Goal: Information Seeking & Learning: Check status

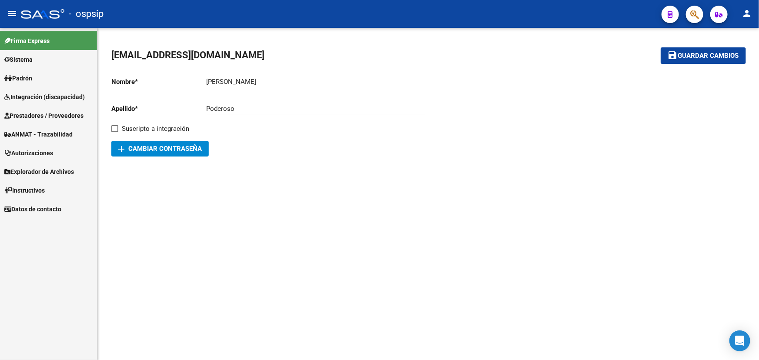
click at [27, 116] on span "Prestadores / Proveedores" at bounding box center [43, 116] width 79 height 10
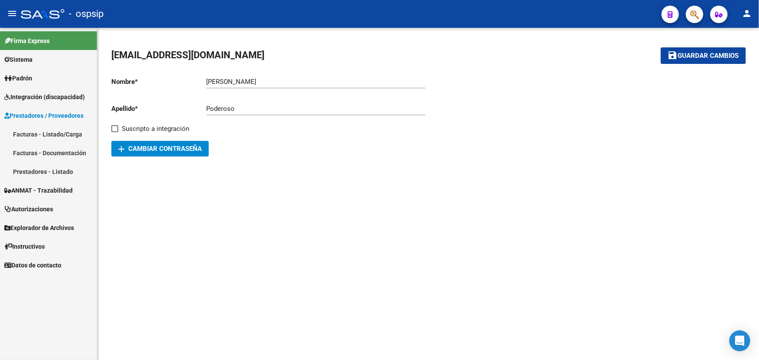
click at [44, 135] on link "Facturas - Listado/Carga" at bounding box center [48, 134] width 97 height 19
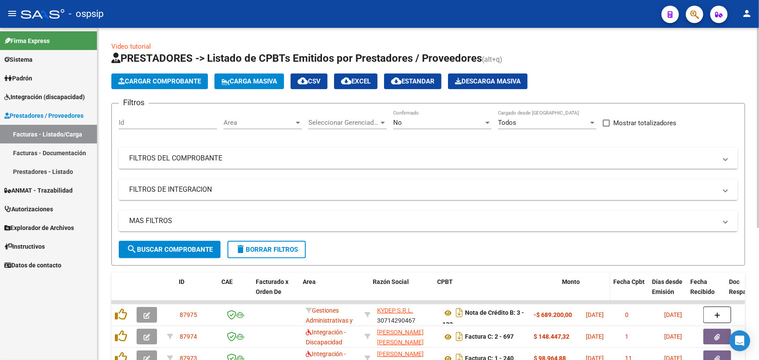
drag, startPoint x: 529, startPoint y: 286, endPoint x: 561, endPoint y: 286, distance: 32.6
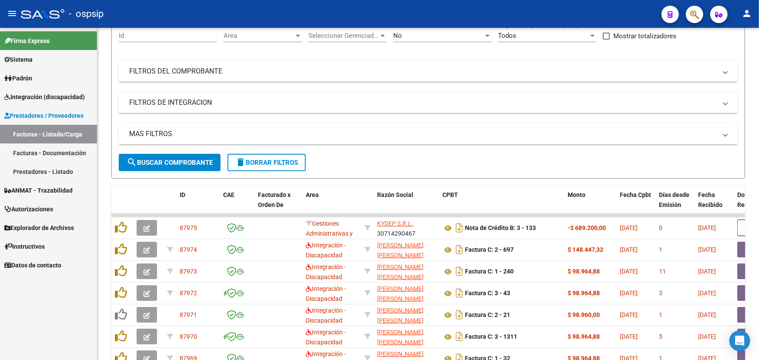
scroll to position [60, 0]
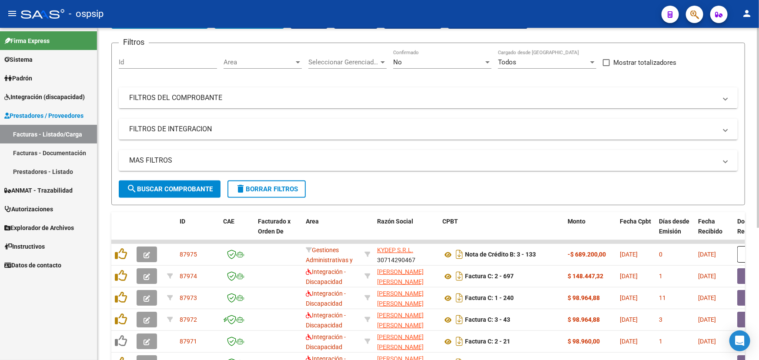
click at [203, 103] on mat-expansion-panel-header "FILTROS DEL COMPROBANTE" at bounding box center [428, 97] width 619 height 21
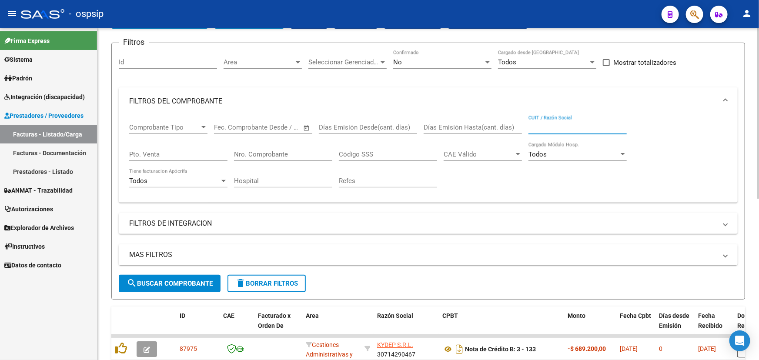
click at [544, 125] on input "CUIT / Razón Social" at bounding box center [578, 128] width 98 height 8
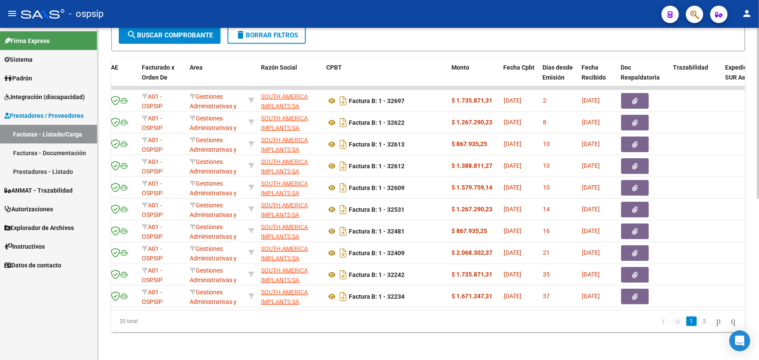
scroll to position [0, 0]
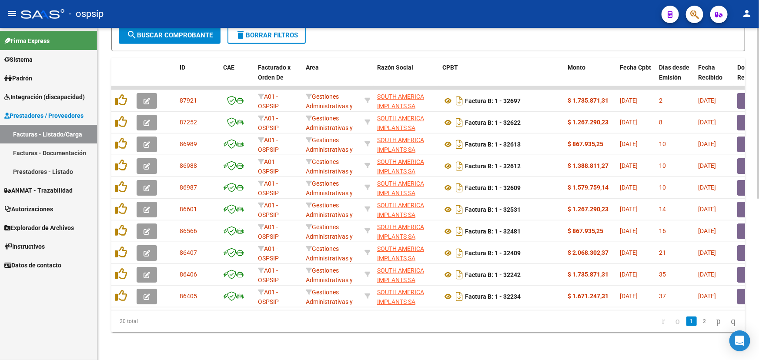
type input "30711903522"
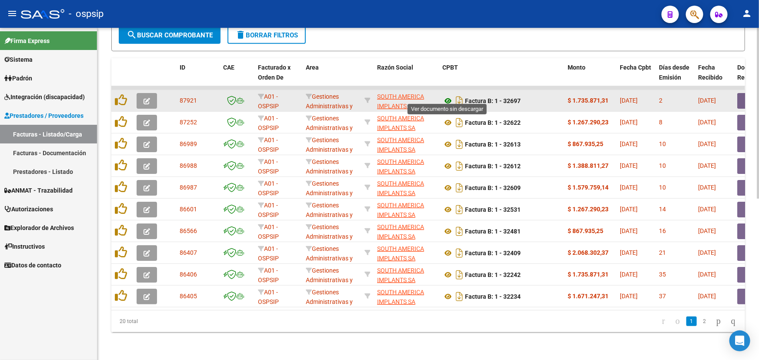
click at [447, 96] on icon at bounding box center [448, 101] width 11 height 10
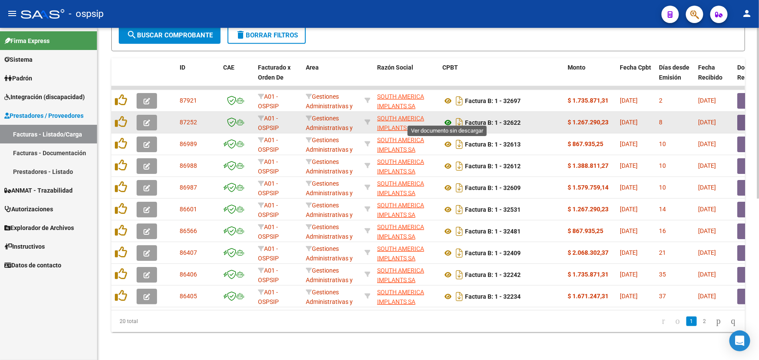
click at [449, 118] on icon at bounding box center [448, 123] width 11 height 10
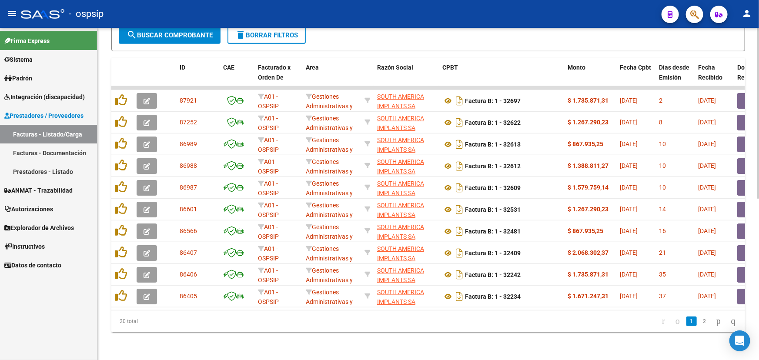
scroll to position [313, 0]
drag, startPoint x: 287, startPoint y: 310, endPoint x: 308, endPoint y: 309, distance: 20.9
click at [321, 310] on datatable-body "87921 A01 - OSPSIP Gestiones Administrativas y Otros SOUTH AMERICA IMPLANTS SA …" at bounding box center [428, 198] width 634 height 224
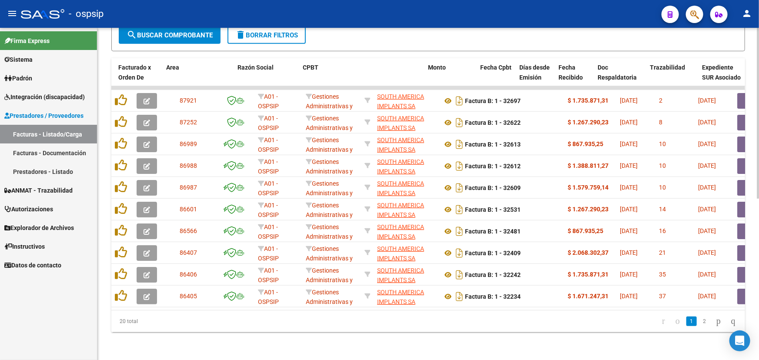
scroll to position [0, 149]
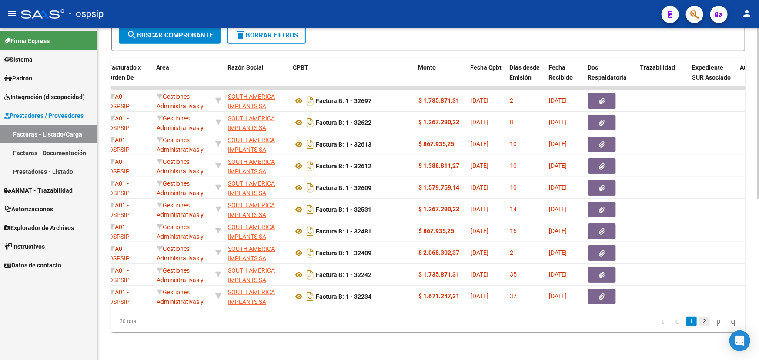
click at [700, 319] on link "2" at bounding box center [705, 322] width 10 height 10
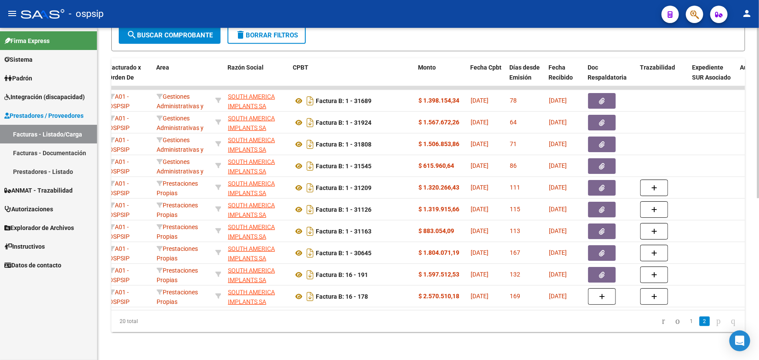
scroll to position [313, 0]
click at [675, 322] on icon "go to previous page" at bounding box center [678, 321] width 7 height 10
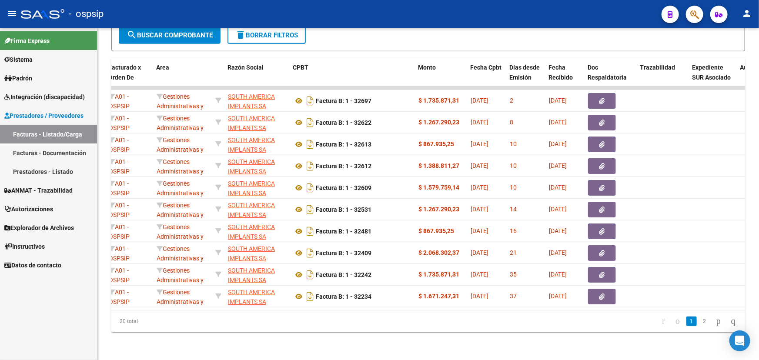
scroll to position [0, 0]
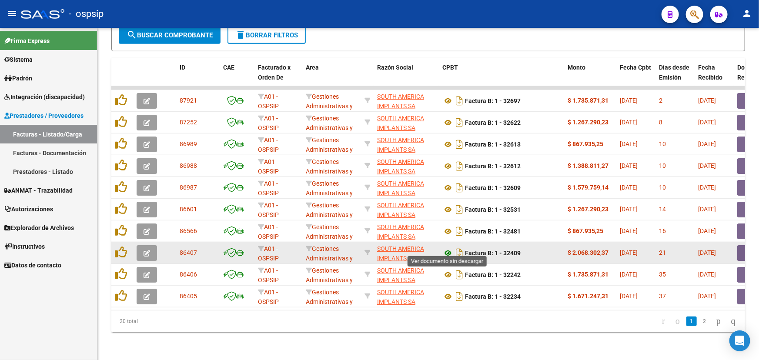
click at [445, 249] on icon at bounding box center [448, 253] width 11 height 10
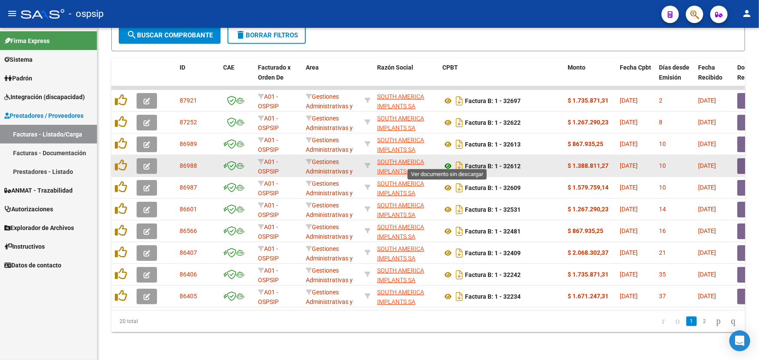
click at [448, 161] on icon at bounding box center [448, 166] width 11 height 10
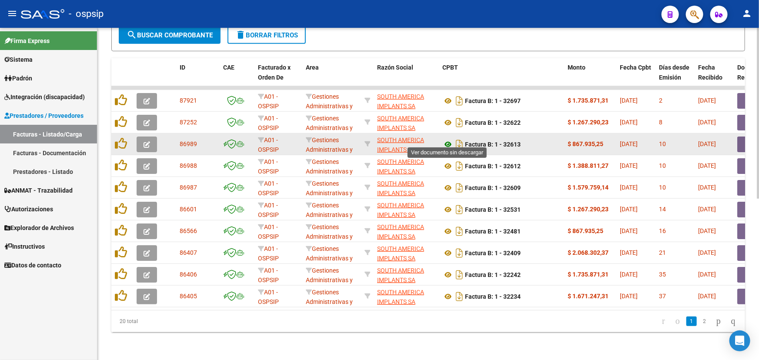
click at [449, 141] on icon at bounding box center [448, 144] width 11 height 10
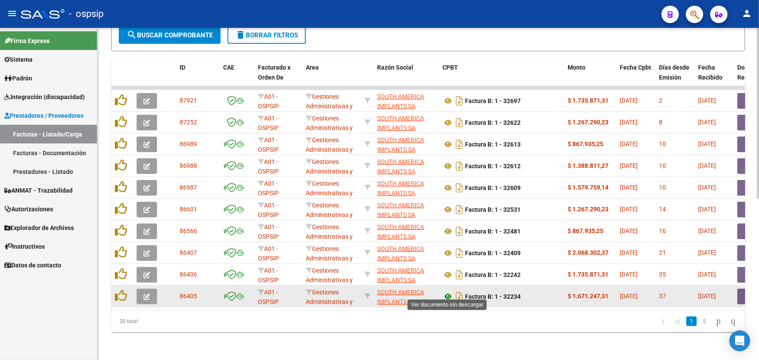
click at [449, 292] on icon at bounding box center [448, 297] width 11 height 10
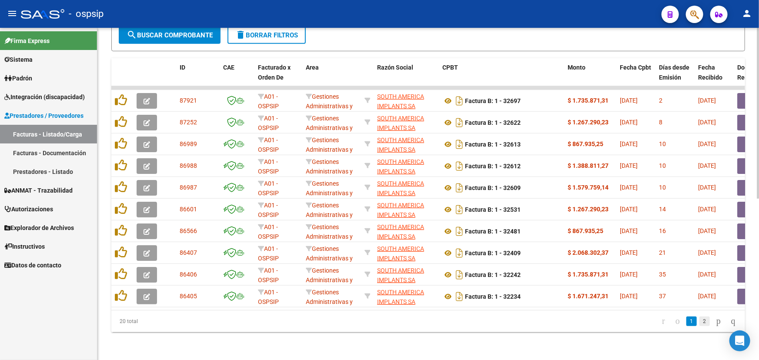
click at [700, 324] on link "2" at bounding box center [705, 322] width 10 height 10
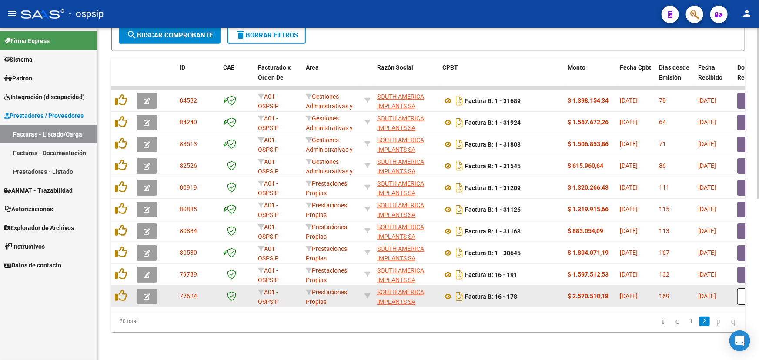
scroll to position [313, 0]
click at [448, 293] on icon at bounding box center [448, 297] width 11 height 10
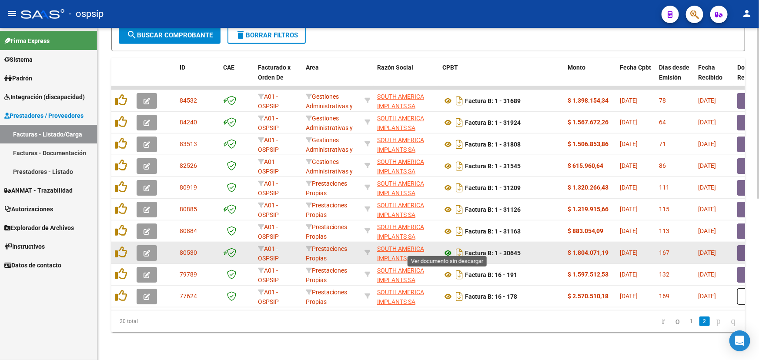
click at [448, 248] on icon at bounding box center [448, 253] width 11 height 10
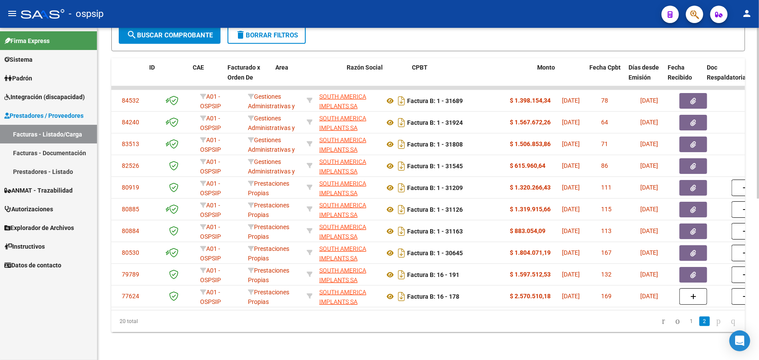
scroll to position [0, 68]
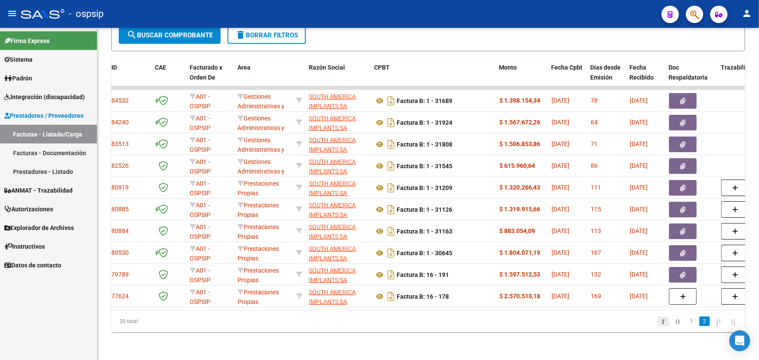
click at [661, 325] on icon "go to first page" at bounding box center [664, 321] width 6 height 10
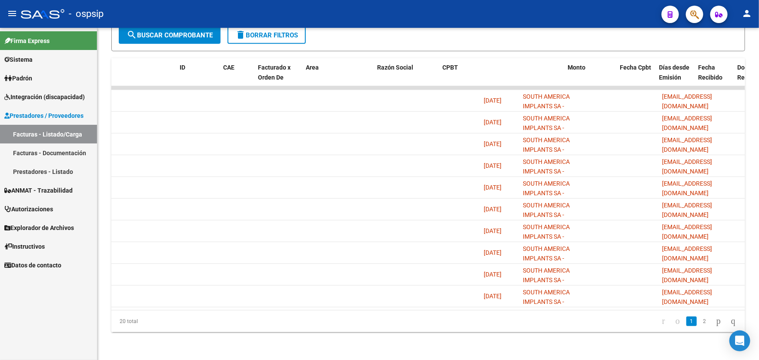
scroll to position [0, 0]
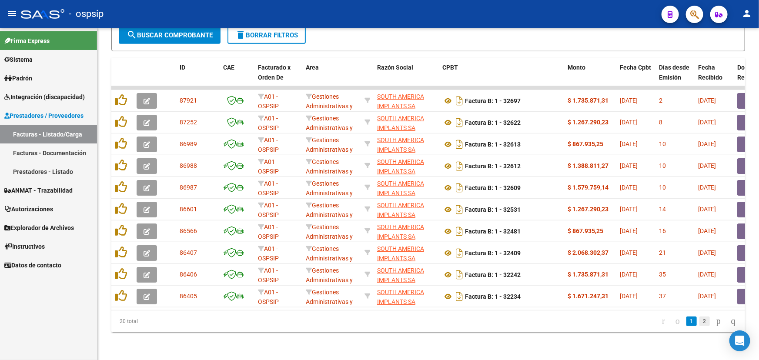
click at [700, 320] on link "2" at bounding box center [705, 322] width 10 height 10
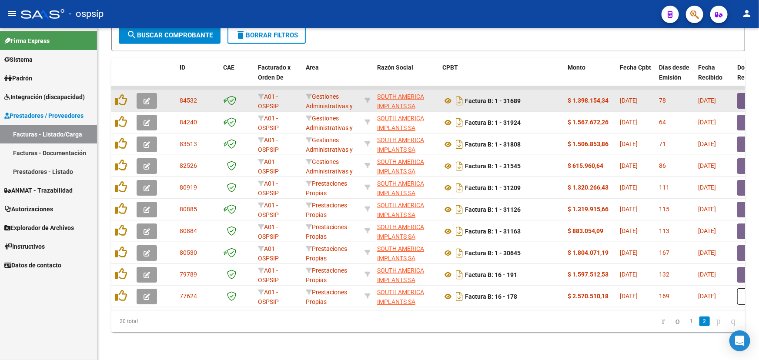
scroll to position [313, 0]
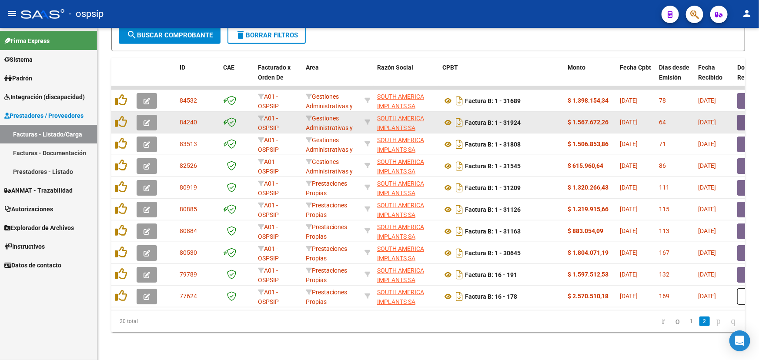
click at [189, 119] on span "84240" at bounding box center [188, 122] width 17 height 7
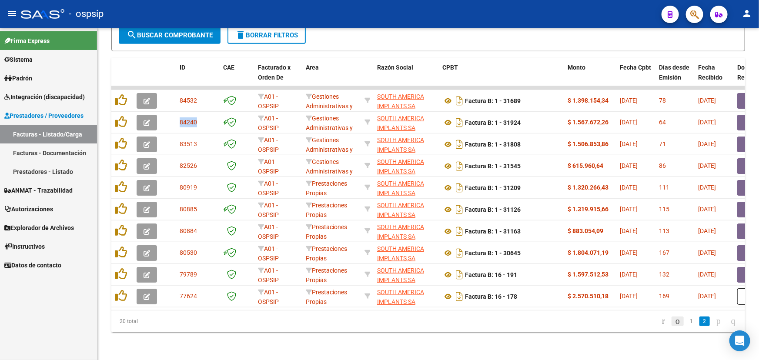
click at [675, 318] on icon "go to previous page" at bounding box center [678, 321] width 7 height 10
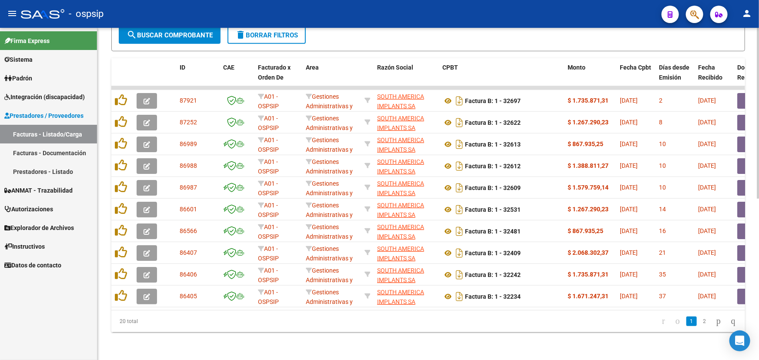
click at [700, 323] on link "2" at bounding box center [705, 322] width 10 height 10
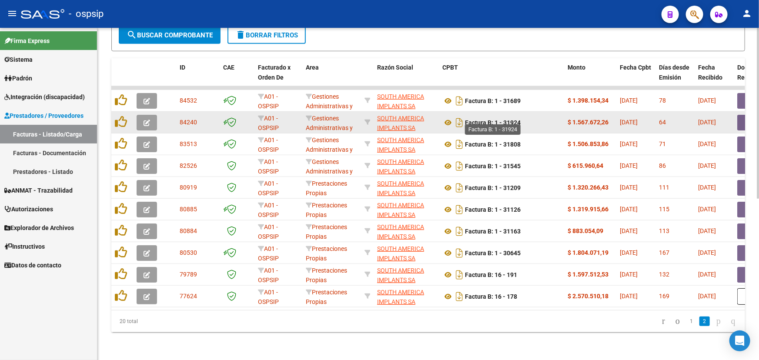
click at [508, 119] on strong "Factura B: 1 - 31924" at bounding box center [493, 122] width 56 height 7
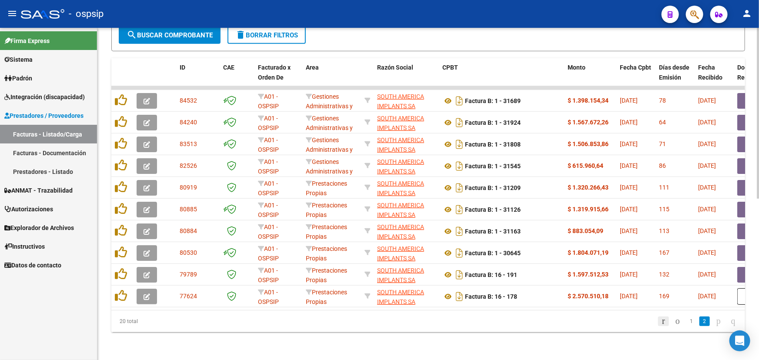
click at [661, 319] on icon "go to first page" at bounding box center [664, 321] width 6 height 10
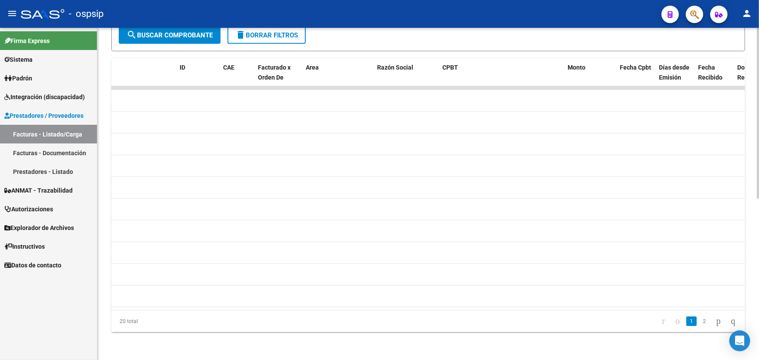
scroll to position [0, 0]
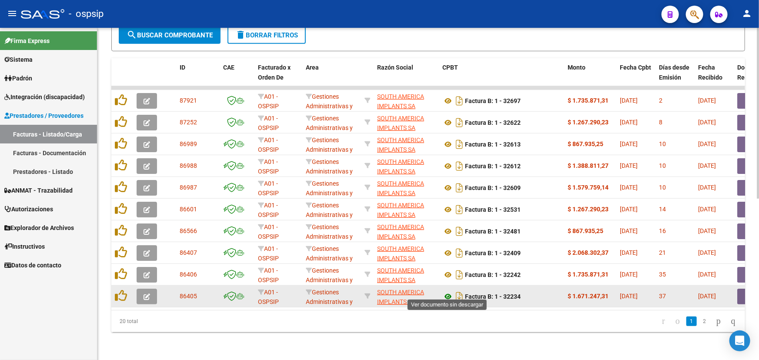
click at [450, 292] on icon at bounding box center [448, 297] width 11 height 10
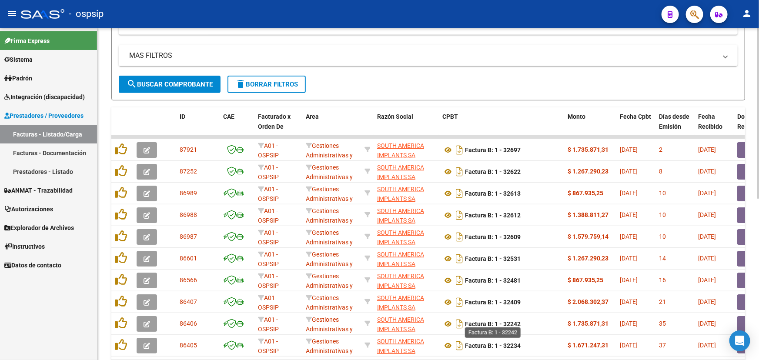
scroll to position [313, 0]
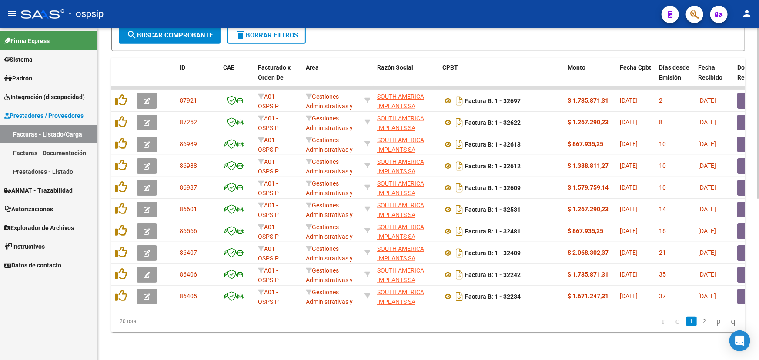
click at [700, 323] on link "2" at bounding box center [705, 322] width 10 height 10
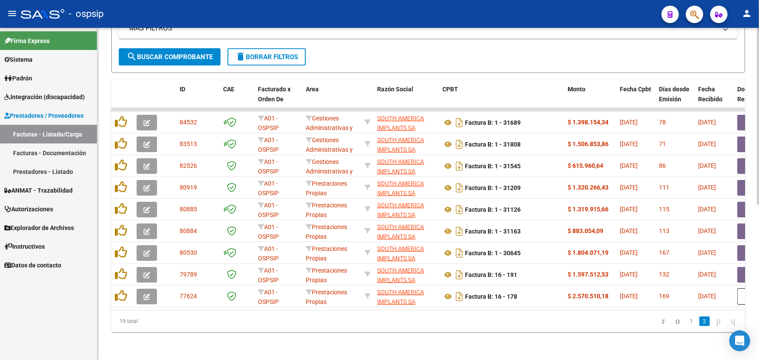
scroll to position [292, 0]
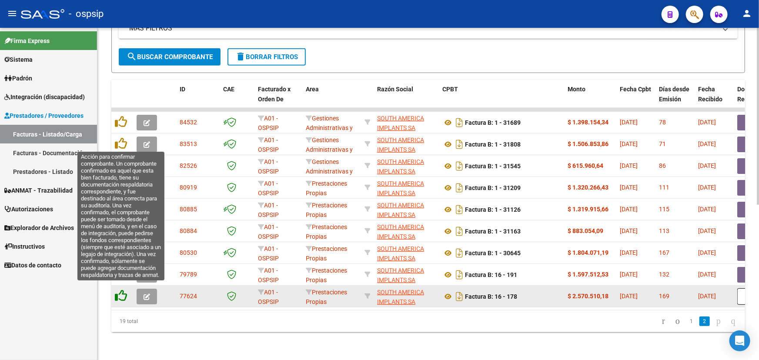
click at [122, 290] on icon at bounding box center [121, 296] width 12 height 12
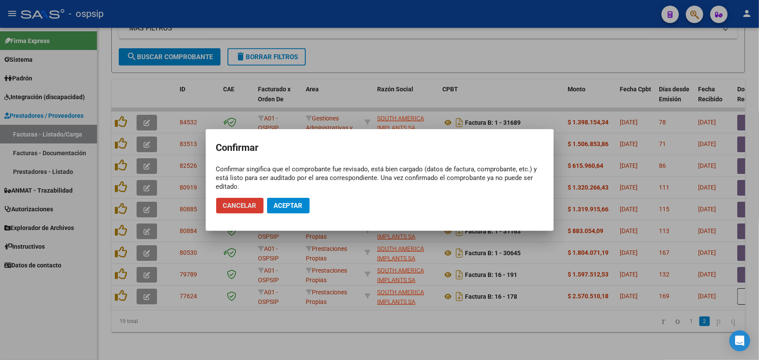
click at [241, 202] on span "Cancelar" at bounding box center [240, 206] width 34 height 8
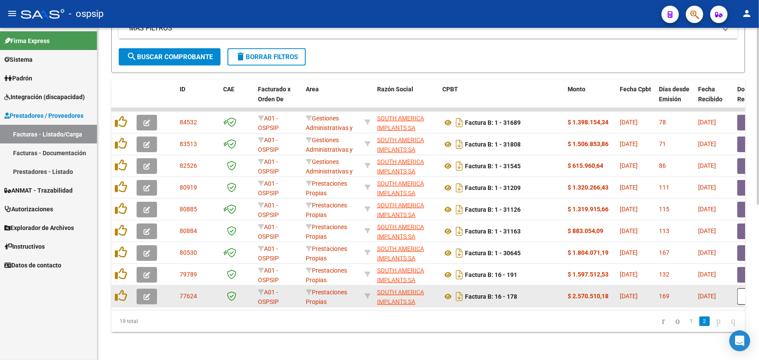
click at [148, 294] on icon "button" at bounding box center [147, 297] width 7 height 7
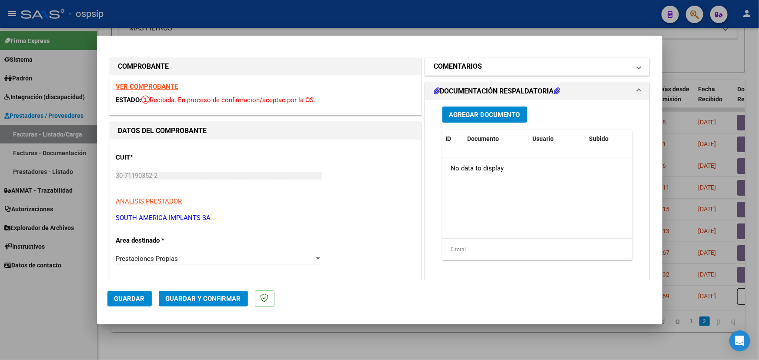
click at [471, 60] on mat-expansion-panel-header "COMENTARIOS" at bounding box center [538, 66] width 225 height 17
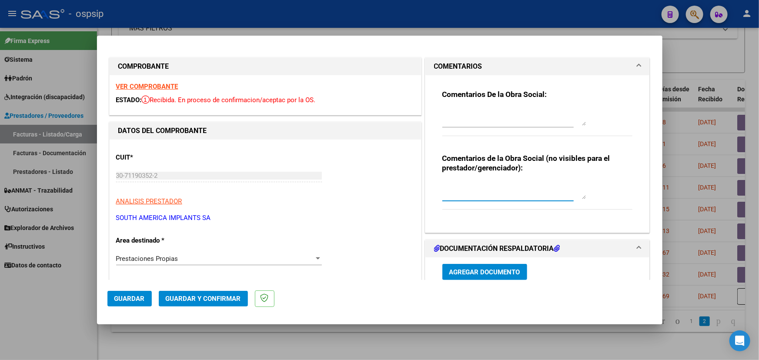
click at [474, 183] on textarea at bounding box center [515, 190] width 144 height 17
type input "$ 0,00"
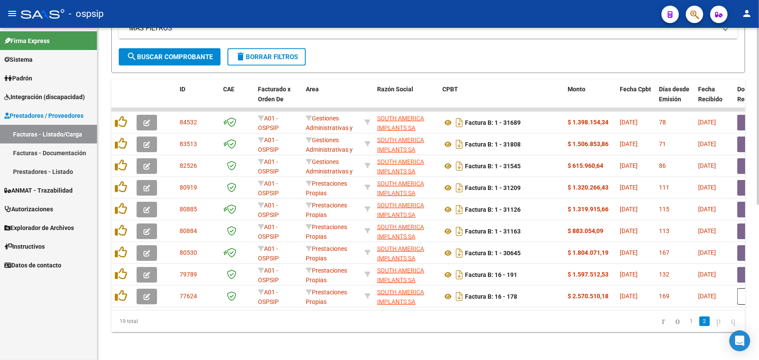
click at [759, 42] on div at bounding box center [758, 194] width 2 height 333
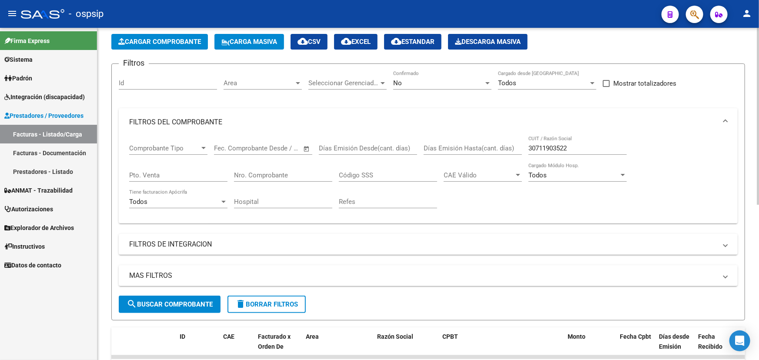
scroll to position [0, 0]
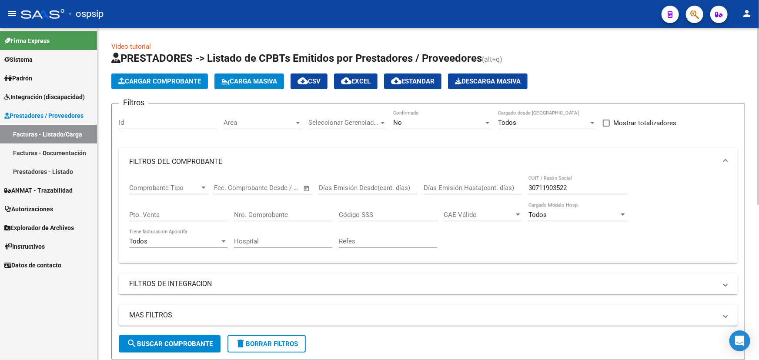
click at [754, 12] on div "menu - ospsip person Firma Express Sistema Usuarios Todos los Usuarios Padrón A…" at bounding box center [379, 180] width 759 height 360
click at [736, 81] on div "Video tutorial PRESTADORES -> Listado de CPBTs Emitidos por Prestadores / Prove…" at bounding box center [429, 338] width 664 height 620
click at [272, 211] on input "Nro. Comprobante" at bounding box center [283, 215] width 98 height 8
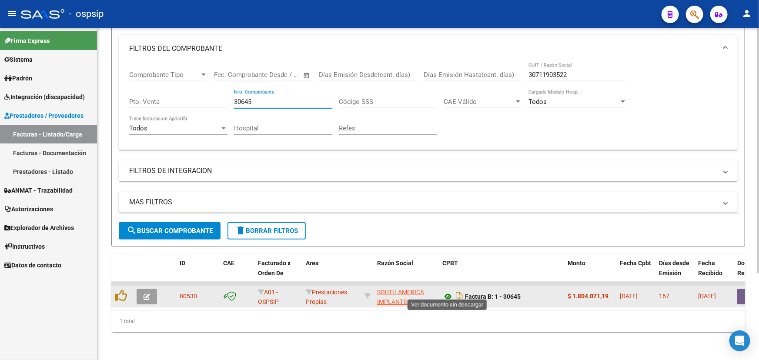
click at [445, 293] on icon at bounding box center [448, 297] width 11 height 10
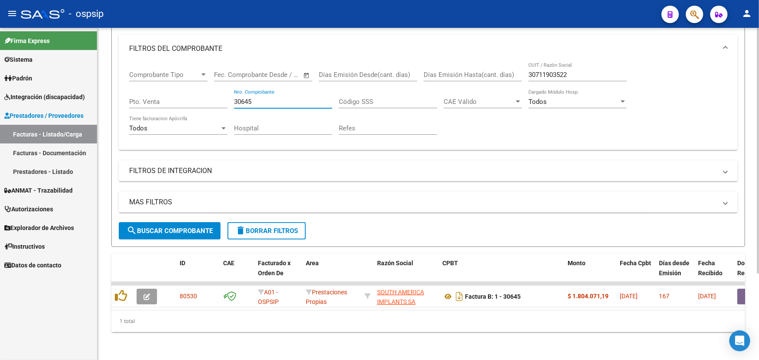
click at [238, 98] on input "30645" at bounding box center [283, 102] width 98 height 8
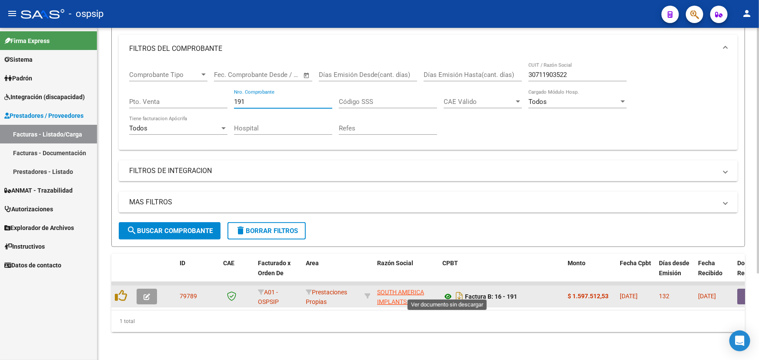
click at [448, 292] on icon at bounding box center [448, 297] width 11 height 10
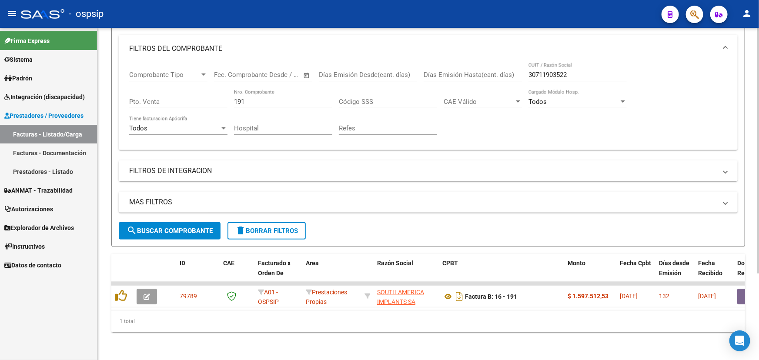
scroll to position [0, 91]
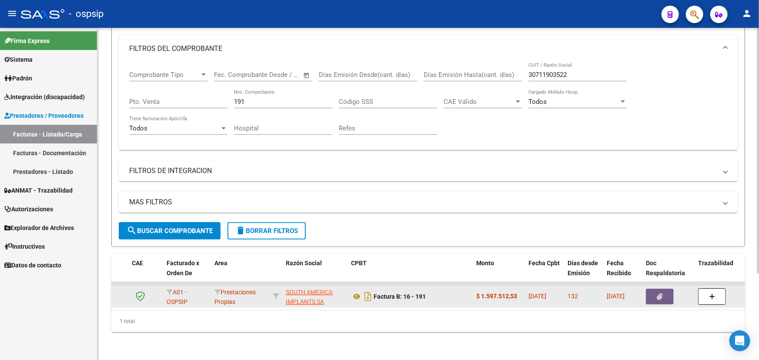
click at [665, 292] on button "button" at bounding box center [660, 297] width 28 height 16
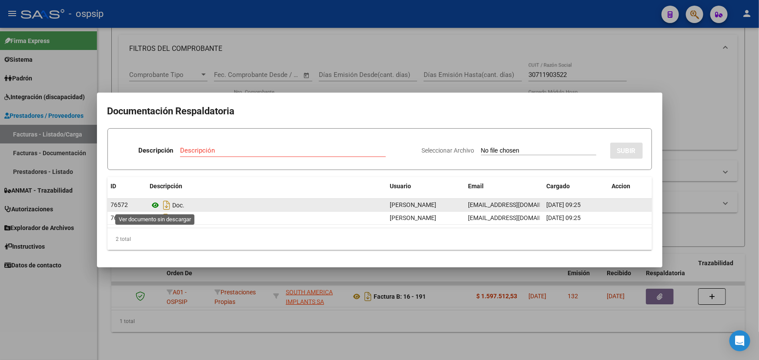
click at [154, 204] on icon at bounding box center [155, 205] width 11 height 10
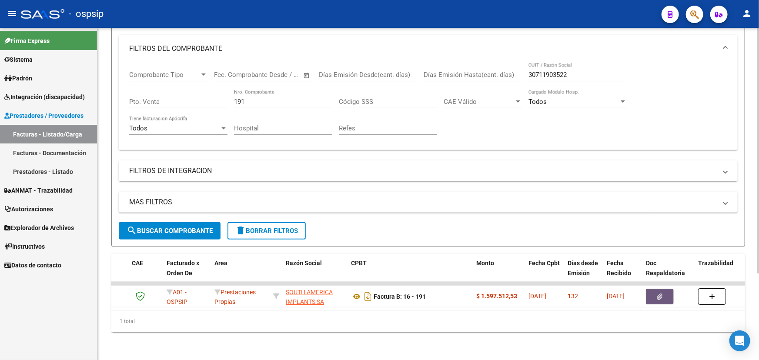
click at [233, 97] on div "Comprobante Tipo Comprobante Tipo Start date – End date Fec. Comprobante Desde …" at bounding box center [428, 103] width 598 height 81
click at [238, 98] on input "191" at bounding box center [283, 102] width 98 height 8
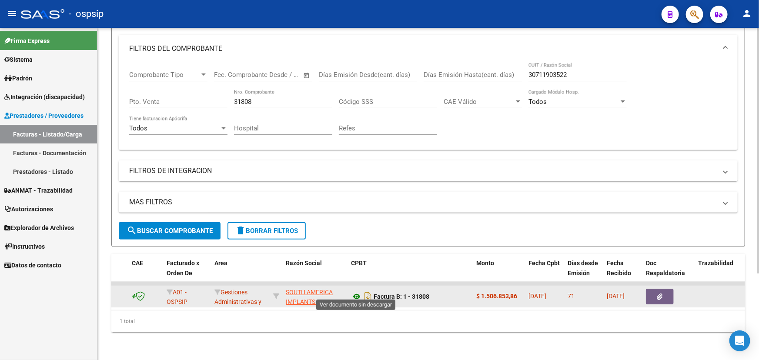
click at [354, 292] on icon at bounding box center [356, 297] width 11 height 10
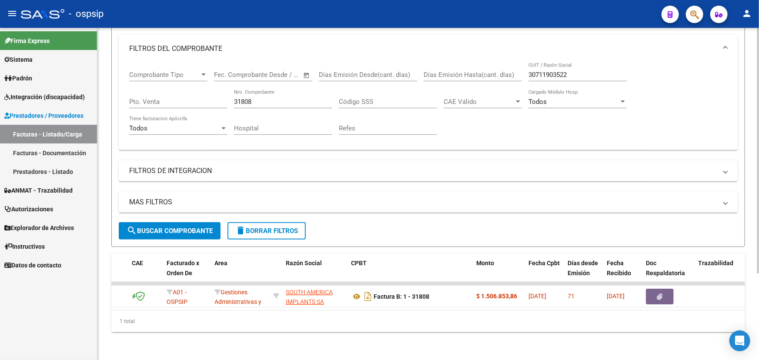
click at [239, 91] on div "31808 Nro. Comprobante" at bounding box center [283, 99] width 98 height 19
click at [240, 98] on input "31808" at bounding box center [283, 102] width 98 height 8
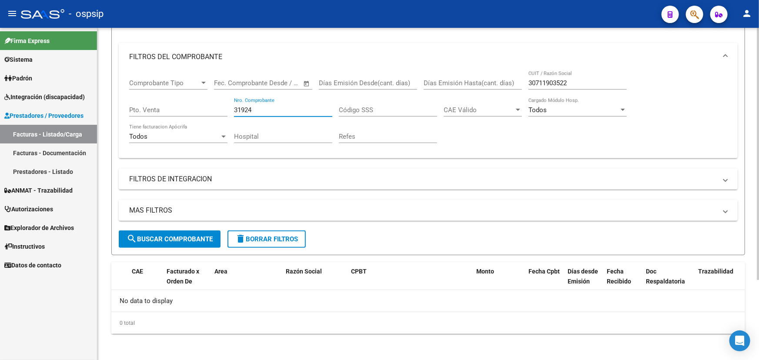
scroll to position [0, 0]
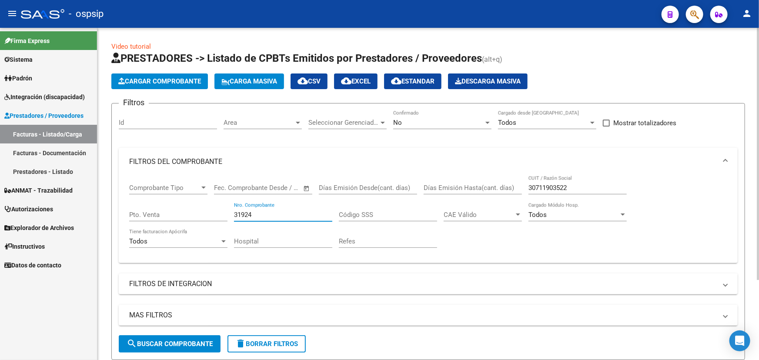
type input "31924"
click at [443, 123] on div "No" at bounding box center [438, 123] width 91 height 8
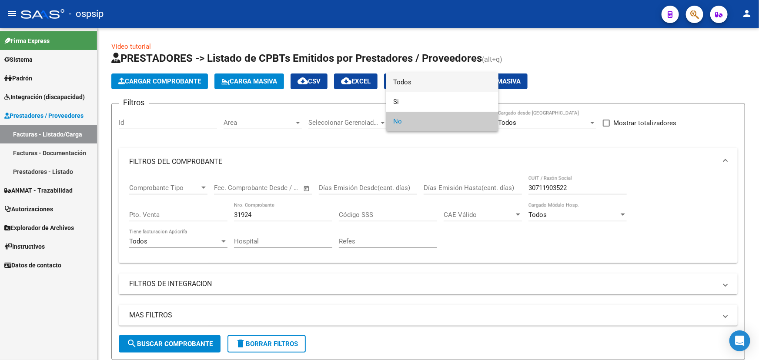
click at [439, 86] on span "Todos" at bounding box center [442, 83] width 98 height 20
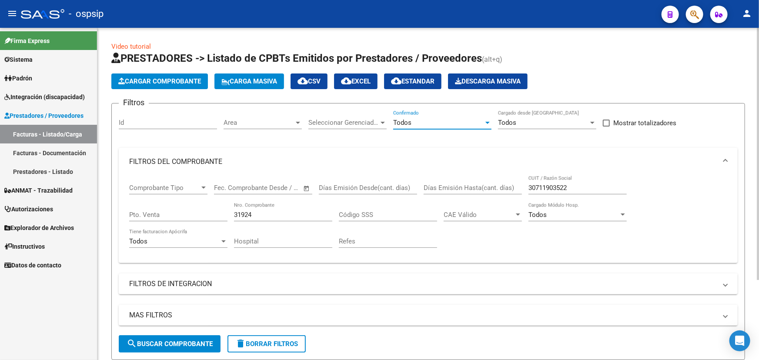
click at [188, 345] on span "search Buscar Comprobante" at bounding box center [170, 344] width 86 height 8
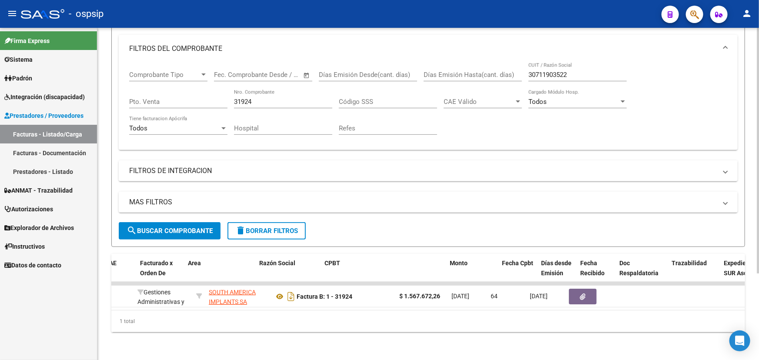
scroll to position [0, 173]
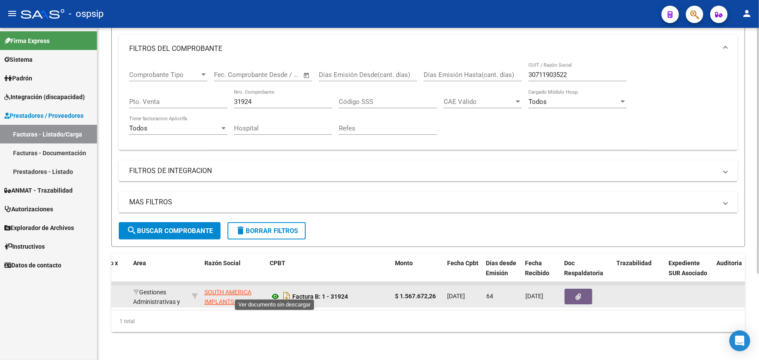
click at [277, 292] on icon at bounding box center [275, 297] width 11 height 10
click at [583, 294] on button "button" at bounding box center [579, 297] width 28 height 16
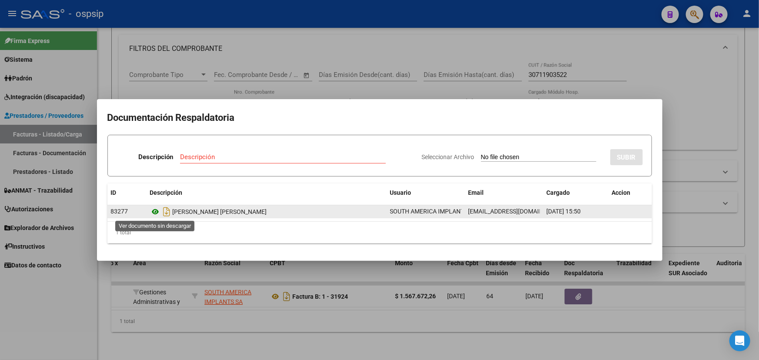
click at [158, 212] on icon at bounding box center [155, 212] width 11 height 10
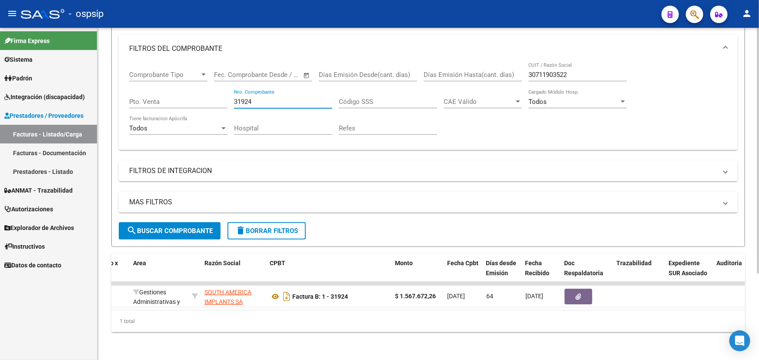
click at [242, 98] on input "31924" at bounding box center [283, 102] width 98 height 8
click at [537, 71] on input "30711903522" at bounding box center [578, 75] width 98 height 8
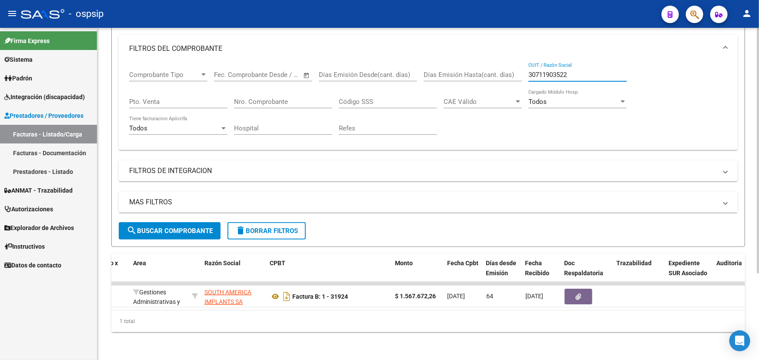
click at [537, 71] on input "30711903522" at bounding box center [578, 75] width 98 height 8
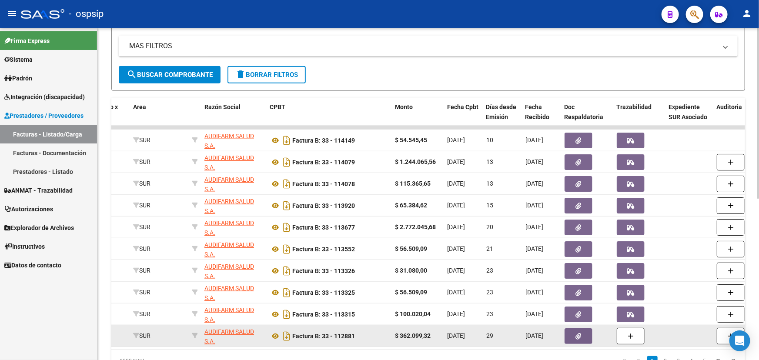
scroll to position [313, 0]
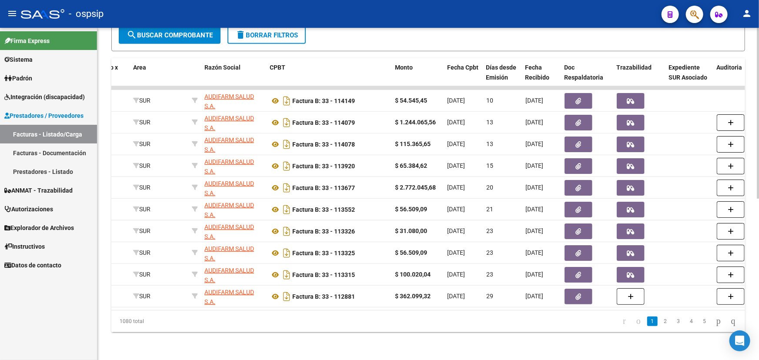
type input "AUDIFARM"
drag, startPoint x: 301, startPoint y: 310, endPoint x: 161, endPoint y: 312, distance: 139.7
click at [161, 312] on div "ID CAE Facturado x Orden De Area Razón Social CPBT Monto Fecha Cpbt Días desde …" at bounding box center [428, 195] width 634 height 274
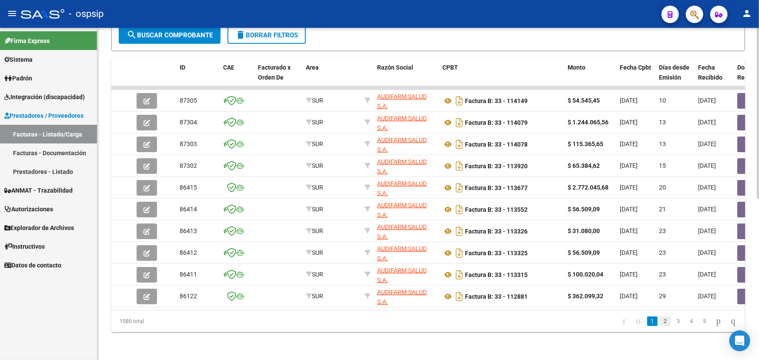
click at [661, 321] on link "2" at bounding box center [666, 322] width 10 height 10
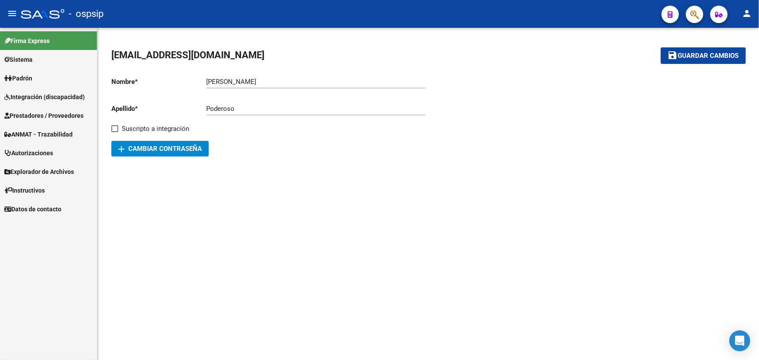
click at [39, 152] on span "Autorizaciones" at bounding box center [28, 153] width 49 height 10
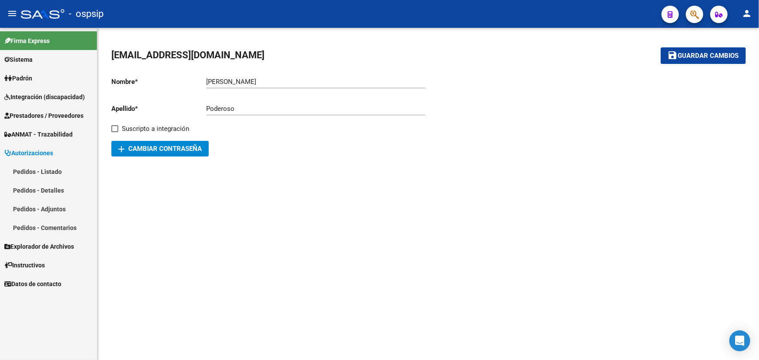
click at [41, 171] on link "Pedidos - Listado" at bounding box center [48, 171] width 97 height 19
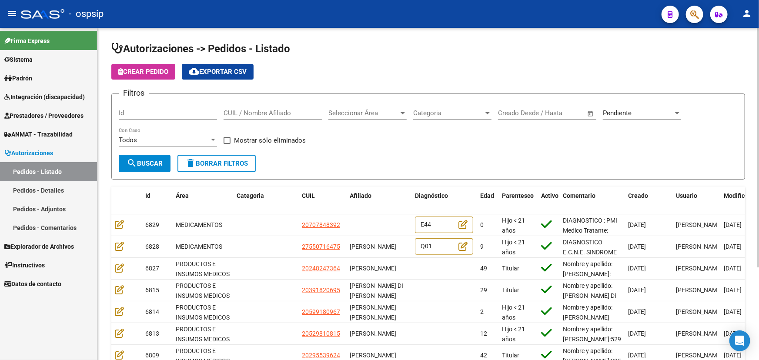
click at [171, 112] on input "Id" at bounding box center [168, 113] width 98 height 8
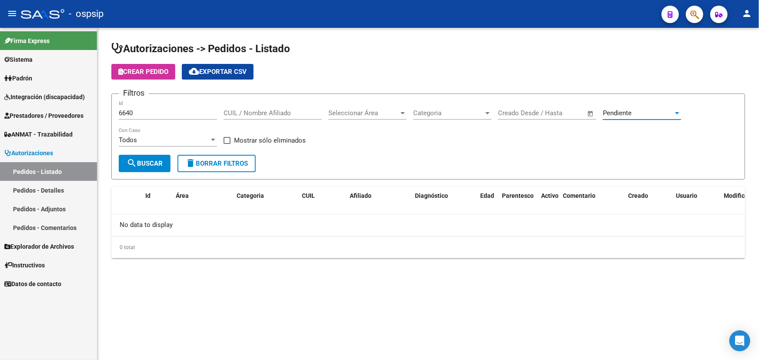
click at [605, 110] on span "Pendiente" at bounding box center [617, 113] width 29 height 8
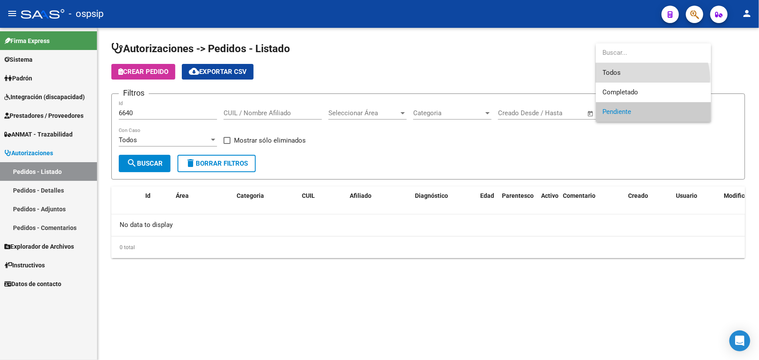
click at [651, 78] on span "Todos" at bounding box center [653, 73] width 101 height 20
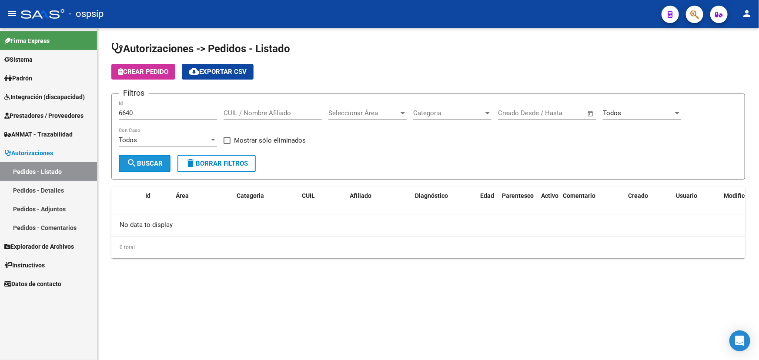
click at [152, 165] on span "search Buscar" at bounding box center [145, 164] width 36 height 8
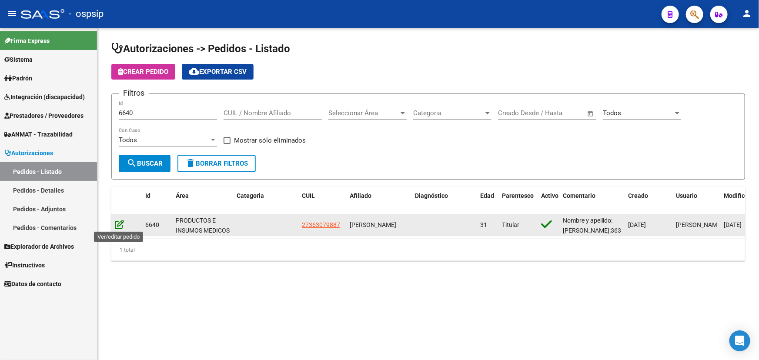
click at [119, 221] on icon at bounding box center [119, 225] width 9 height 10
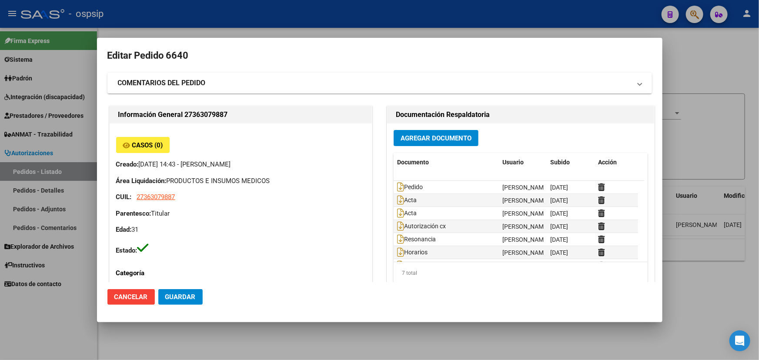
click at [189, 114] on h2 "Información General 27363079887" at bounding box center [240, 115] width 245 height 10
copy h2 "27363079887"
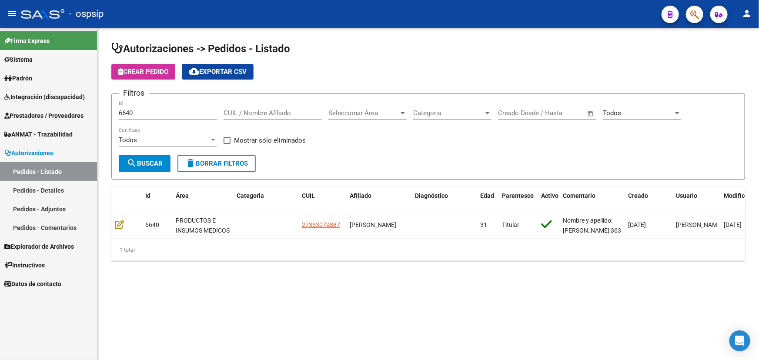
click at [128, 111] on input "6640" at bounding box center [168, 113] width 98 height 8
type input "5149"
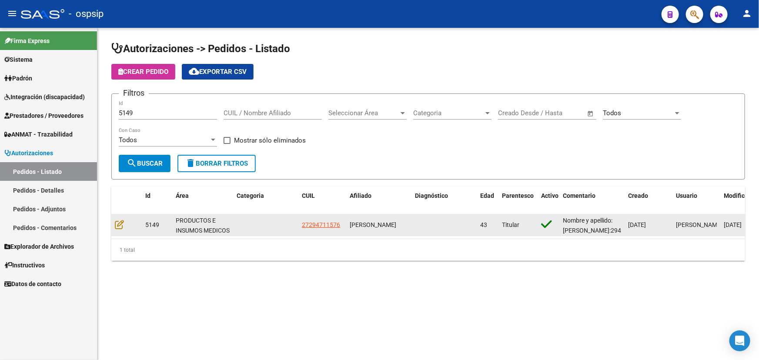
drag, startPoint x: 299, startPoint y: 224, endPoint x: 341, endPoint y: 226, distance: 41.8
click at [341, 226] on datatable-body-cell "27294711576" at bounding box center [323, 225] width 48 height 21
copy span "27294711576"
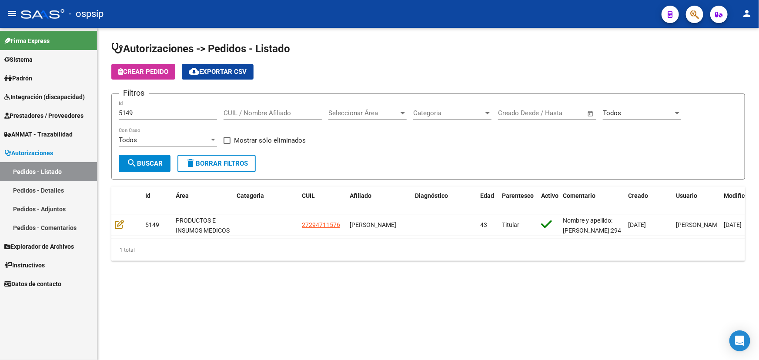
click at [339, 277] on div "Autorizaciones -> Pedidos - Listado Crear Pedido cloud_download Exportar CSV Fi…" at bounding box center [428, 158] width 662 height 261
click at [245, 111] on input "CUIL / Nombre Afiliado" at bounding box center [273, 113] width 98 height 8
paste input "20344983399"
type input "20344983399"
drag, startPoint x: 136, startPoint y: 112, endPoint x: 99, endPoint y: 112, distance: 37.0
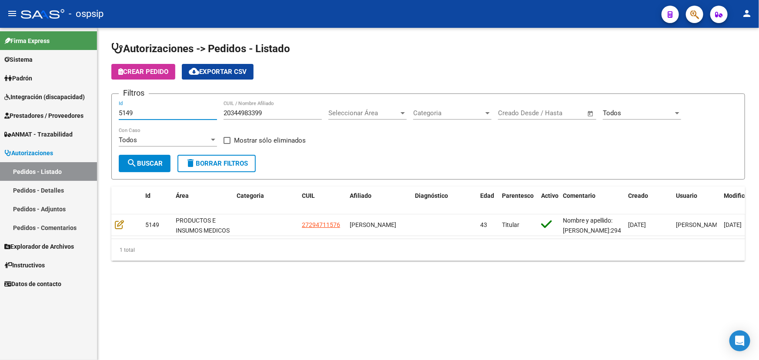
click at [99, 112] on div "Autorizaciones -> Pedidos - Listado Crear Pedido cloud_download Exportar CSV Fi…" at bounding box center [428, 158] width 662 height 261
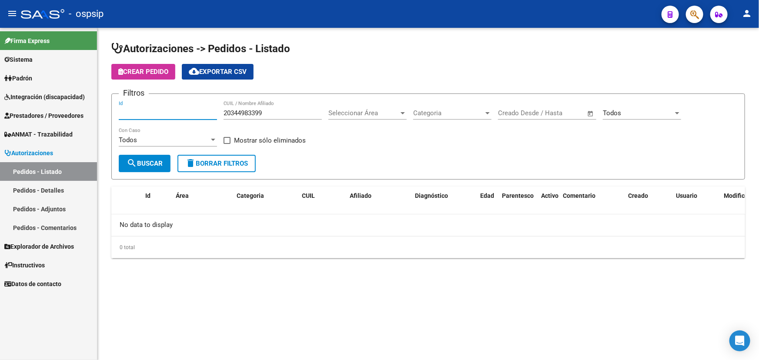
click at [141, 162] on span "search Buscar" at bounding box center [145, 164] width 36 height 8
click at [274, 112] on input "20344983399" at bounding box center [273, 113] width 98 height 8
click at [252, 113] on input "20344983399" at bounding box center [273, 113] width 98 height 8
click at [196, 114] on input "Id" at bounding box center [168, 113] width 98 height 8
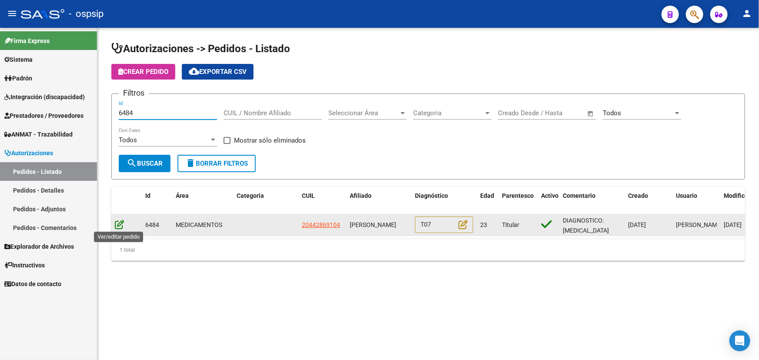
type input "6484"
click at [118, 224] on icon at bounding box center [119, 225] width 9 height 10
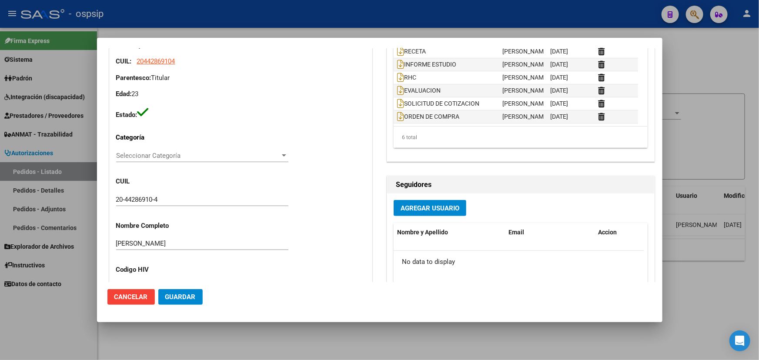
scroll to position [316, 0]
